Goal: Transaction & Acquisition: Purchase product/service

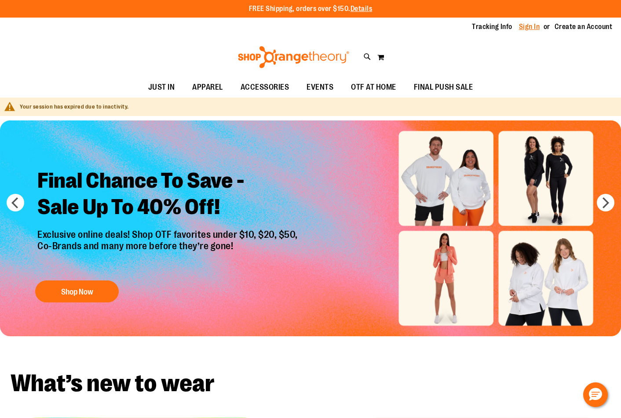
click at [532, 25] on link "Sign In" at bounding box center [529, 27] width 21 height 10
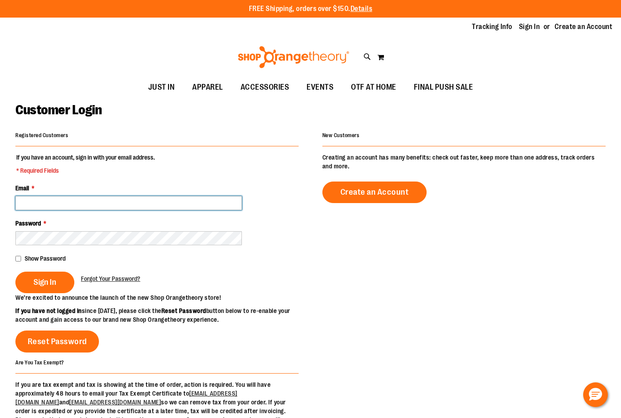
click at [136, 204] on input "Email *" at bounding box center [128, 203] width 226 height 14
type input "**********"
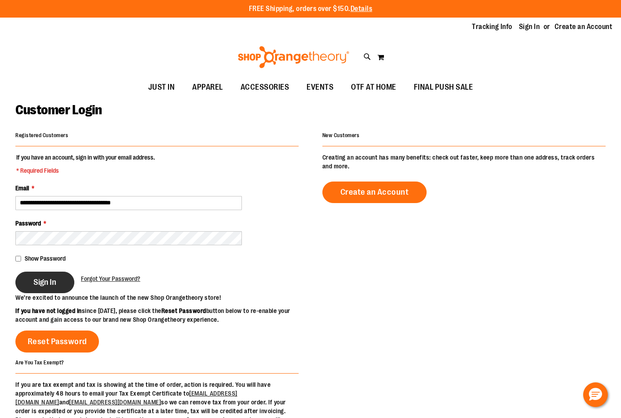
click at [55, 289] on button "Sign In" at bounding box center [44, 283] width 59 height 22
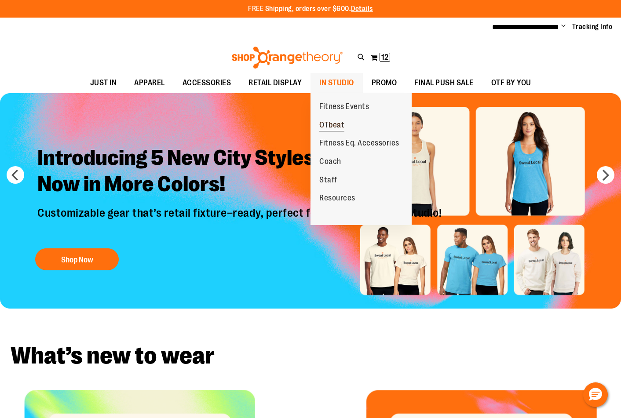
click at [331, 123] on span "OTbeat" at bounding box center [331, 125] width 25 height 11
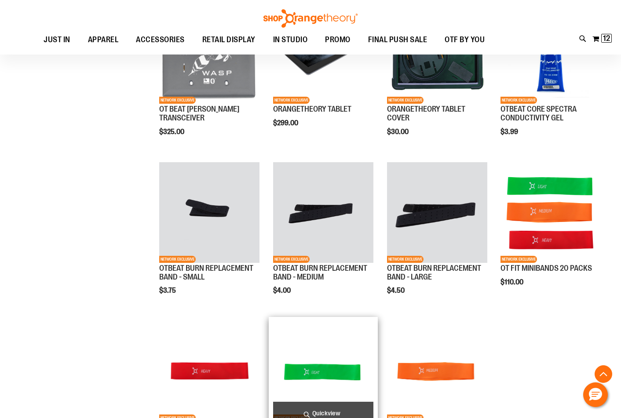
scroll to position [527, 0]
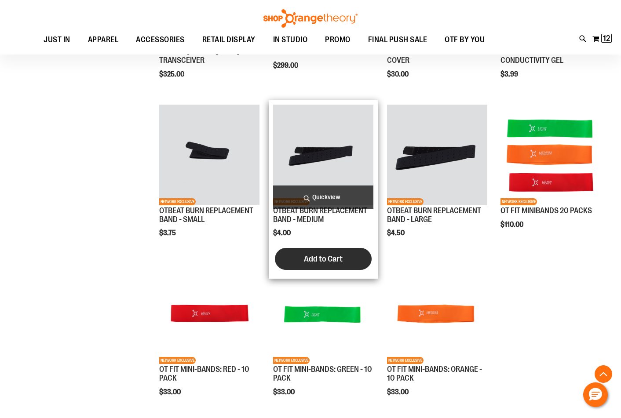
click at [315, 255] on span "Add to Cart" at bounding box center [323, 259] width 39 height 10
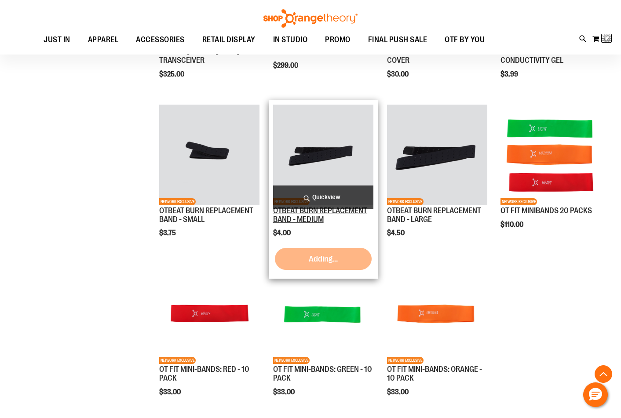
click at [327, 214] on link "OTBEAT BURN REPLACEMENT BAND - MEDIUM" at bounding box center [320, 215] width 94 height 18
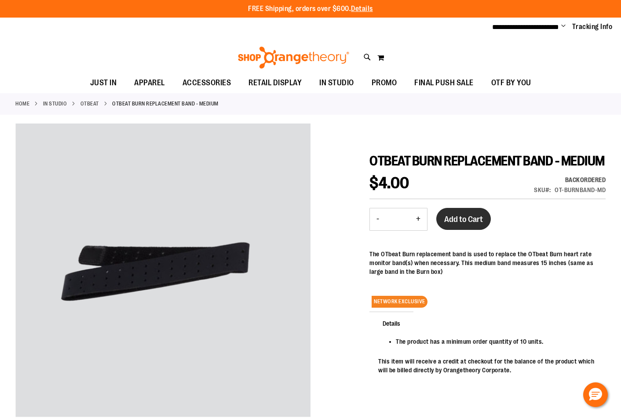
click at [469, 224] on span "Add to Cart" at bounding box center [463, 220] width 39 height 10
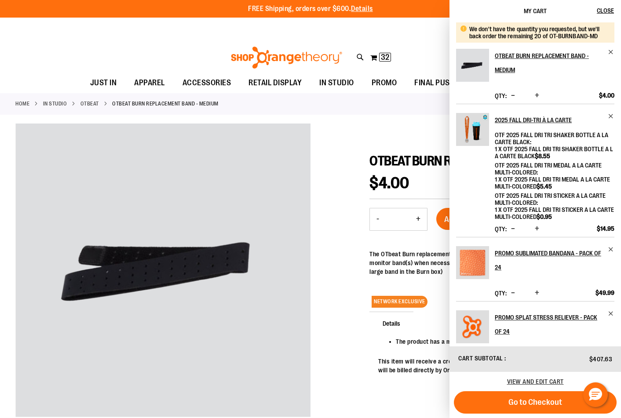
click at [514, 94] on span "Decrease product quantity" at bounding box center [513, 95] width 4 height 9
click at [535, 379] on span "View and edit cart" at bounding box center [535, 381] width 57 height 7
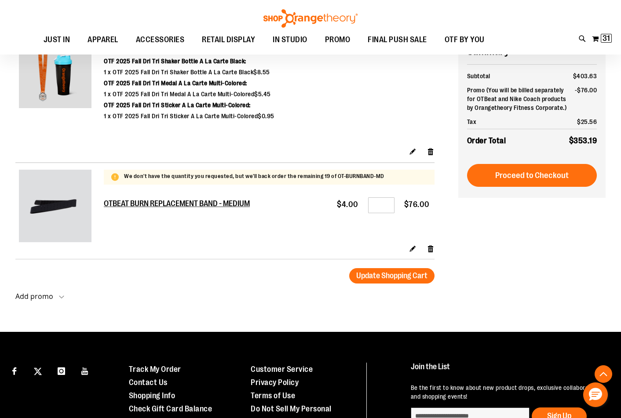
scroll to position [791, 0]
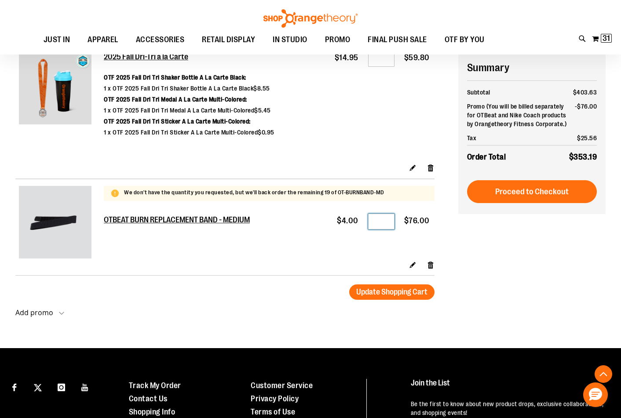
click at [389, 223] on input "**" at bounding box center [381, 222] width 26 height 16
type input "**"
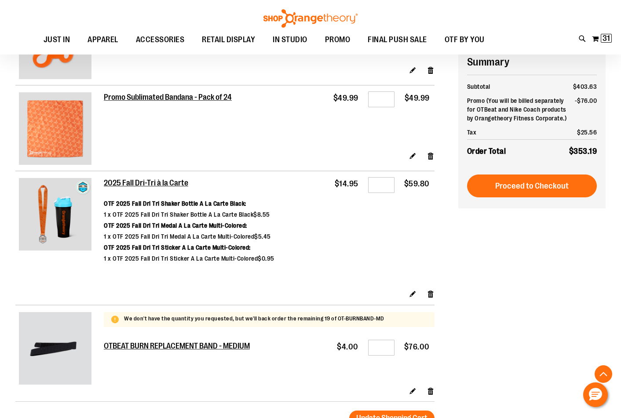
scroll to position [659, 0]
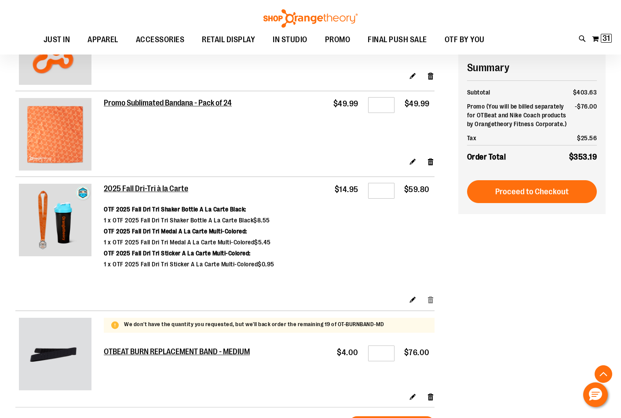
click at [432, 299] on link "Remove item" at bounding box center [430, 299] width 7 height 9
click at [428, 162] on link "Remove item" at bounding box center [430, 161] width 7 height 9
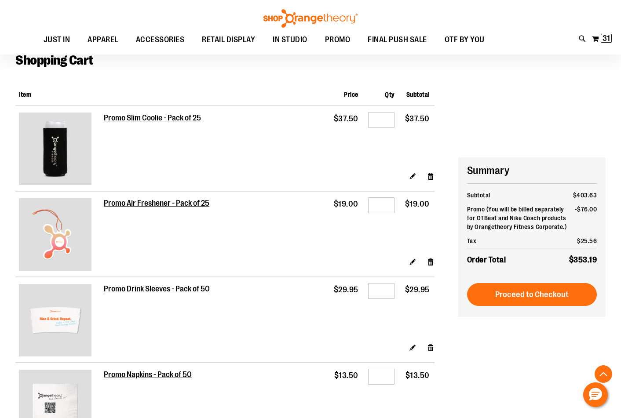
scroll to position [44, 0]
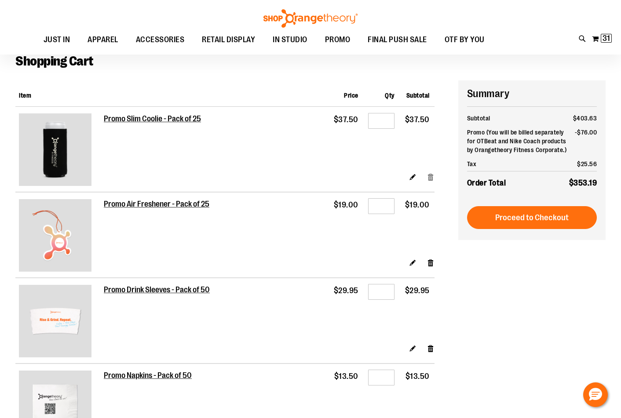
click at [431, 176] on link "Remove item" at bounding box center [430, 176] width 7 height 9
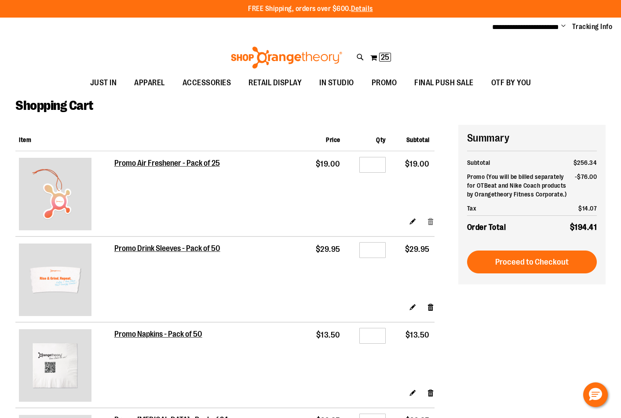
click at [432, 221] on link "Remove item" at bounding box center [430, 221] width 7 height 9
click at [430, 308] on link "Remove item" at bounding box center [430, 306] width 7 height 9
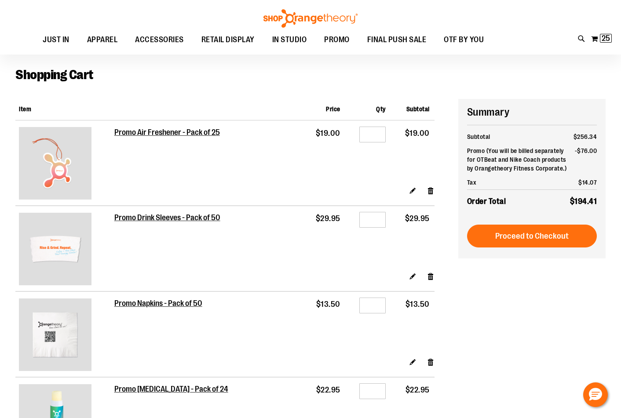
scroll to position [87, 0]
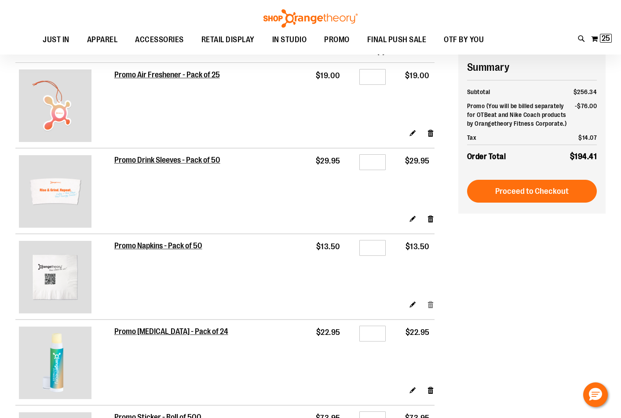
click at [433, 306] on link "Remove item" at bounding box center [430, 304] width 7 height 9
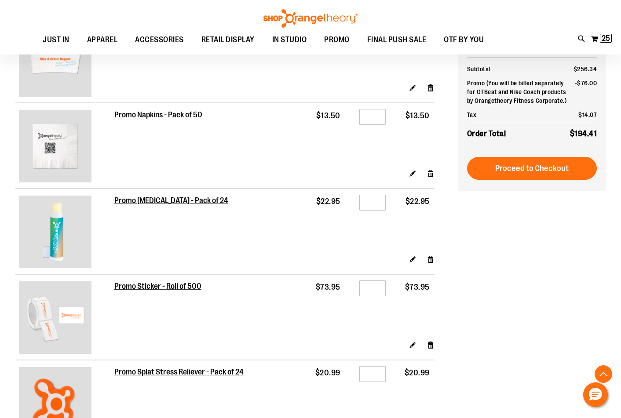
scroll to position [219, 0]
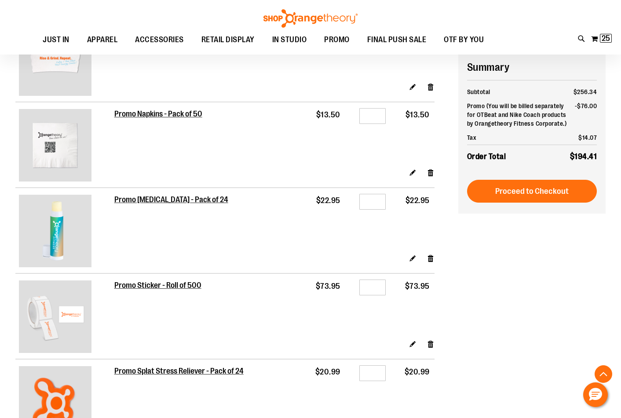
click at [424, 263] on div "Edit Remove item" at bounding box center [274, 261] width 320 height 15
click at [427, 257] on link "Remove item" at bounding box center [430, 258] width 7 height 9
click at [427, 344] on link "Remove item" at bounding box center [430, 343] width 7 height 9
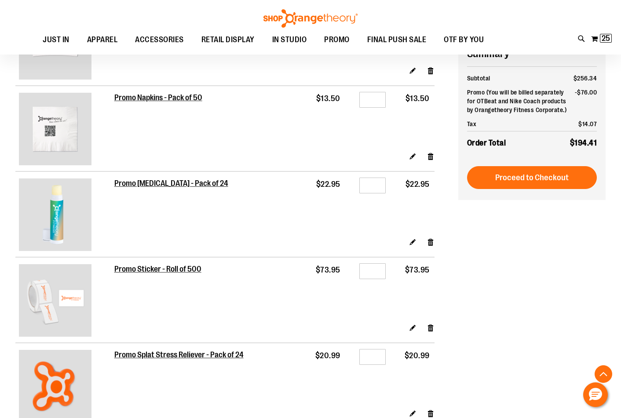
scroll to position [351, 0]
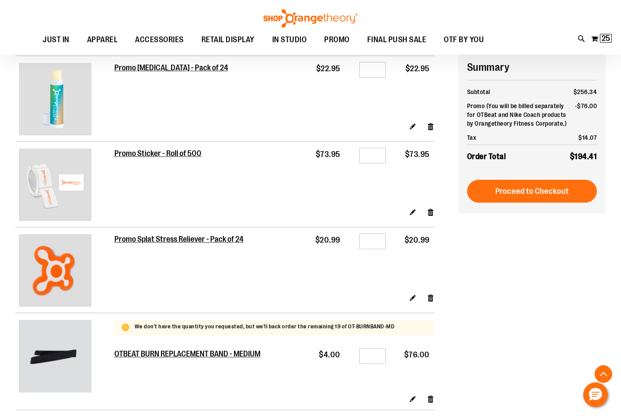
click at [428, 302] on div "Edit Remove item" at bounding box center [274, 300] width 320 height 15
click at [428, 299] on link "Remove item" at bounding box center [430, 297] width 7 height 9
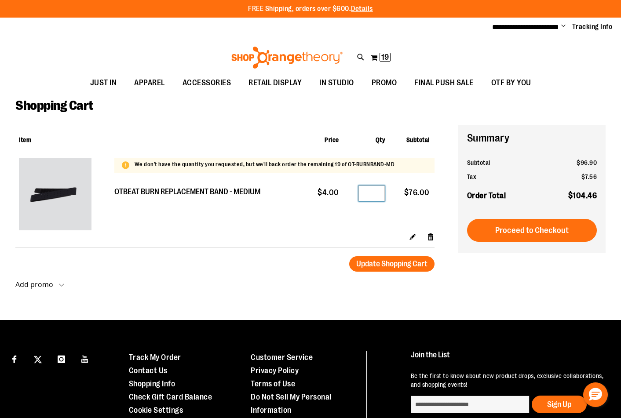
click at [379, 193] on input "**" at bounding box center [371, 194] width 26 height 16
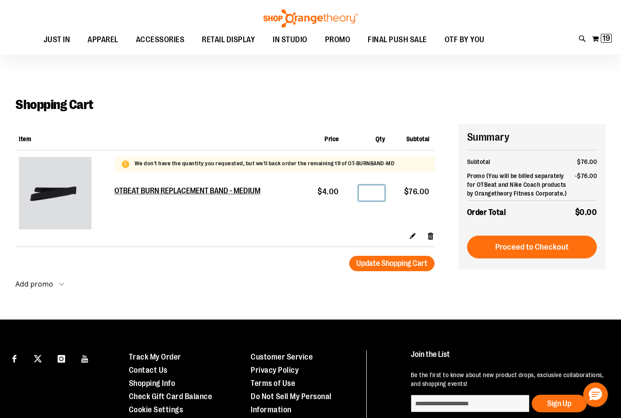
scroll to position [44, 0]
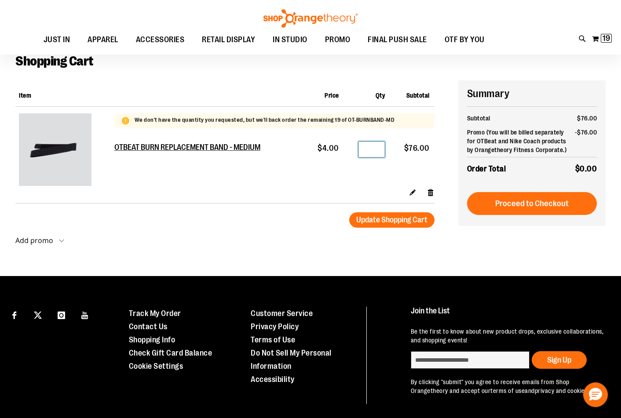
type input "**"
click at [323, 251] on div "Add promo Add promo Apply promo" at bounding box center [236, 246] width 443 height 18
click at [402, 220] on span "Update Shopping Cart" at bounding box center [391, 219] width 71 height 9
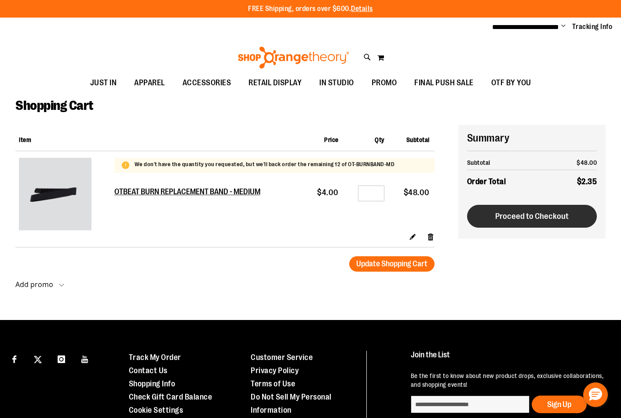
click at [571, 210] on button "Proceed to Checkout" at bounding box center [532, 216] width 130 height 23
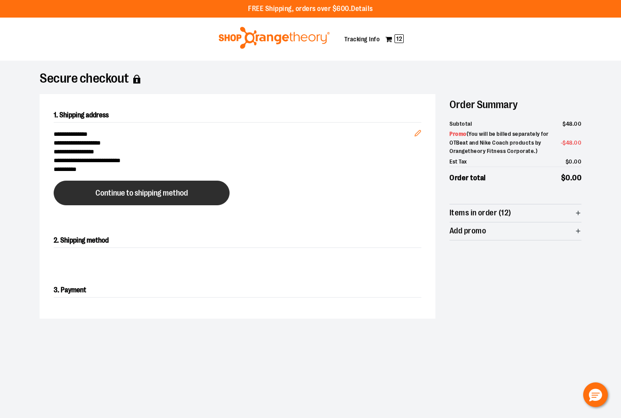
click at [209, 199] on button "Continue to shipping method" at bounding box center [142, 193] width 176 height 25
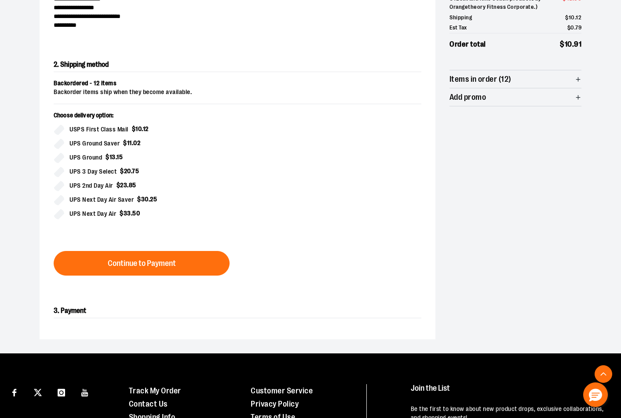
scroll to position [150, 0]
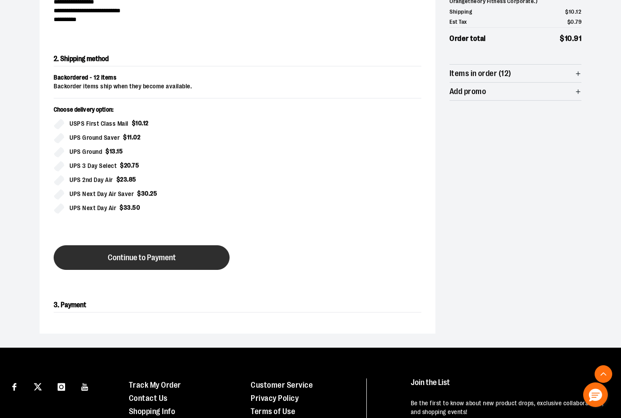
click at [138, 245] on button "Continue to Payment" at bounding box center [142, 257] width 176 height 25
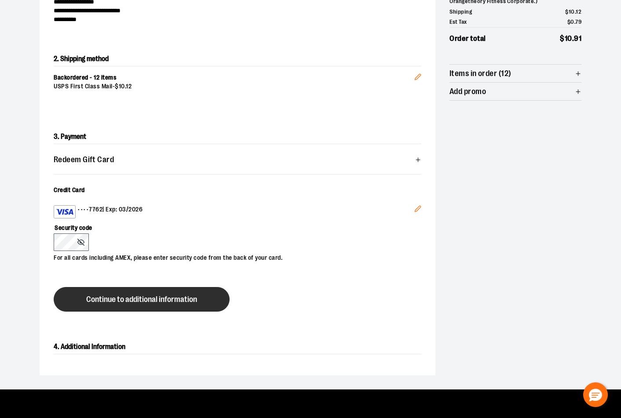
click at [174, 305] on button "Continue to additional information" at bounding box center [142, 299] width 176 height 25
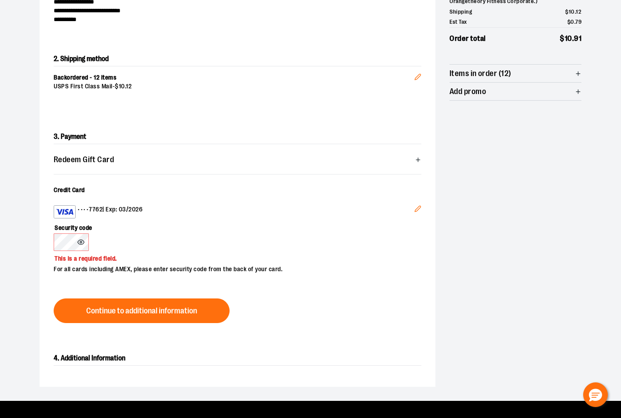
click at [180, 306] on button "Continue to additional information" at bounding box center [142, 311] width 176 height 25
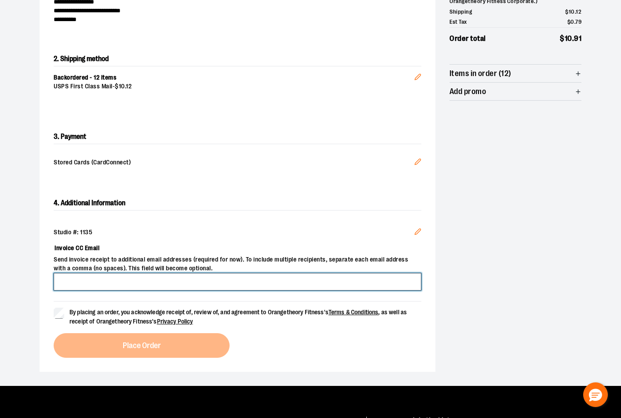
click at [87, 279] on input "Invoice CC Email" at bounding box center [238, 282] width 368 height 18
type input "**********"
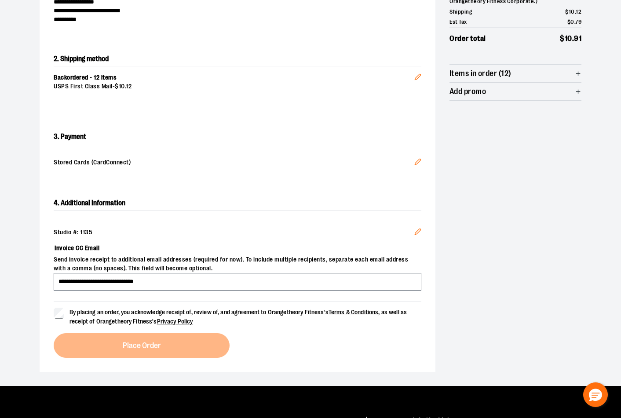
click at [50, 311] on div "**********" at bounding box center [238, 277] width 396 height 190
click at [65, 317] on label "By placing an order, you acknowledge receipt of, review of, and agreement to Or…" at bounding box center [238, 317] width 368 height 18
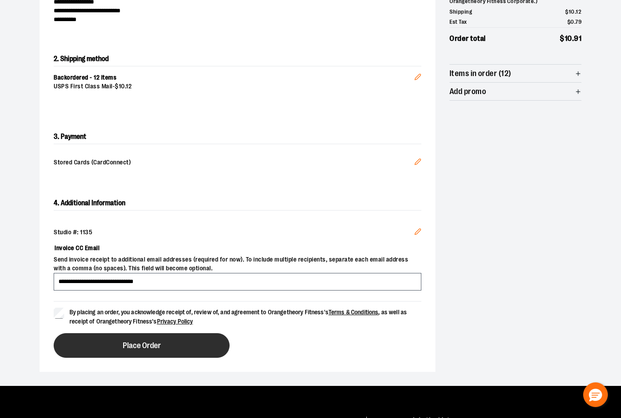
click at [117, 356] on button "Place Order" at bounding box center [142, 345] width 176 height 25
